Goal: Check status: Check status

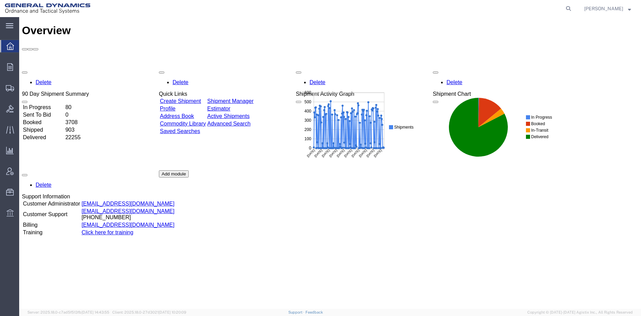
click at [573, 8] on icon at bounding box center [568, 9] width 10 height 10
click at [570, 8] on icon at bounding box center [568, 9] width 10 height 10
click at [475, 11] on input "search" at bounding box center [459, 8] width 208 height 16
type input "56713785"
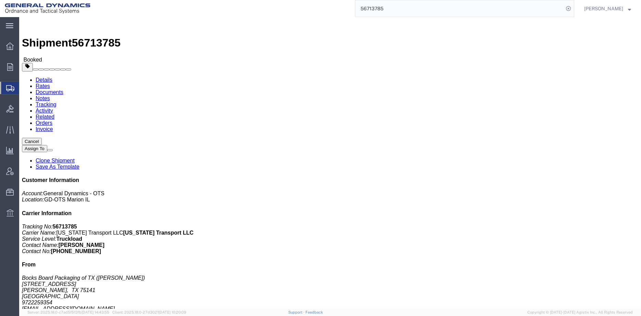
click link "Activity"
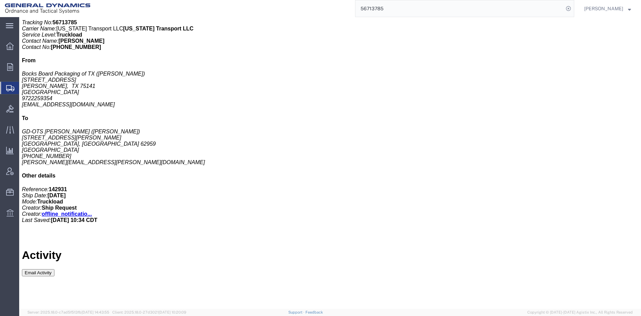
scroll to position [205, 0]
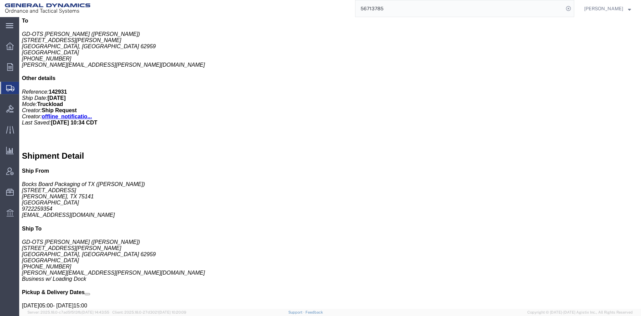
scroll to position [171, 0]
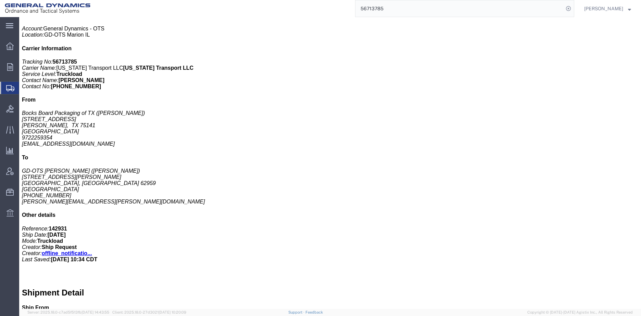
click h3 "WRAPPER, INTERIOR CAN PACKAGING, M155 M119A2"
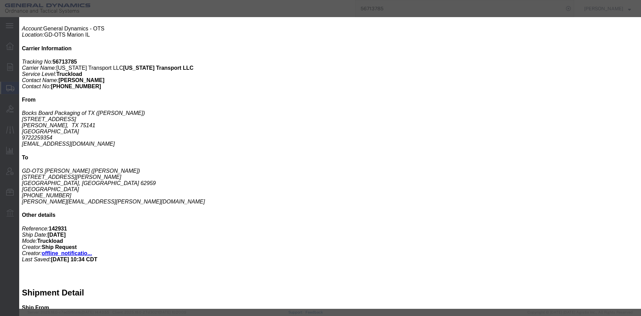
click icon "button"
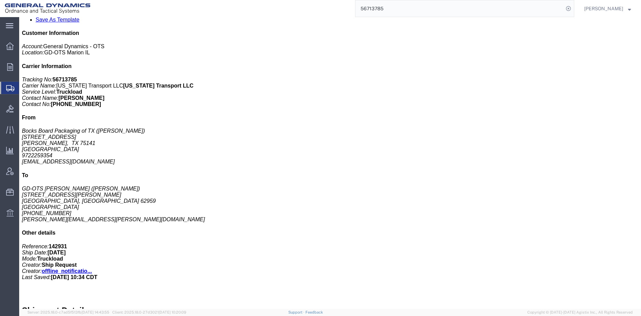
scroll to position [137, 0]
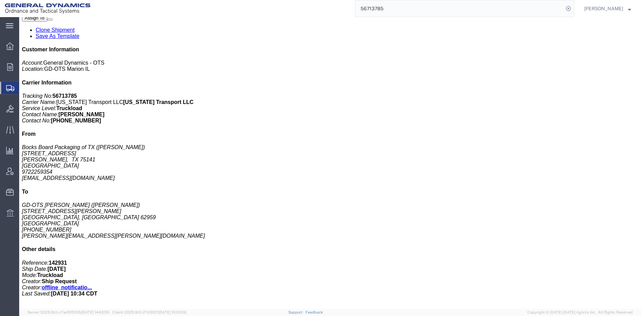
click div "78 Pallet(s) Standard (Stackable) Total weight: 15000.00 LBS ( dim ) Carton cou…"
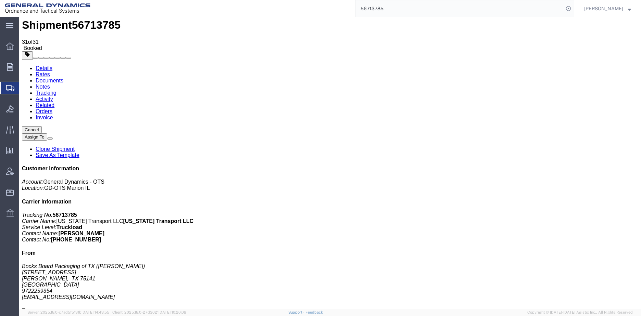
scroll to position [0, 0]
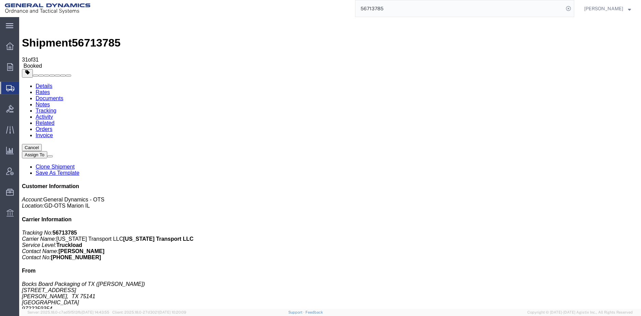
click div "Leg 1 - Truckload Number of trucks: 1"
